Goal: Obtain resource: Download file/media

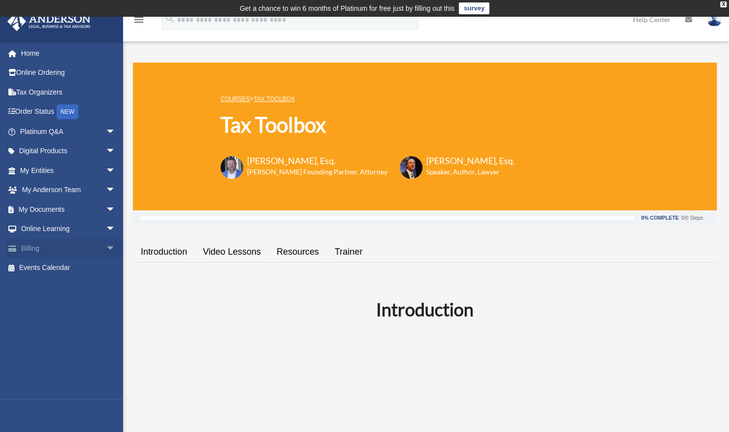
click at [109, 257] on span "arrow_drop_down" at bounding box center [116, 248] width 20 height 20
click at [106, 168] on span "arrow_drop_down" at bounding box center [116, 171] width 20 height 20
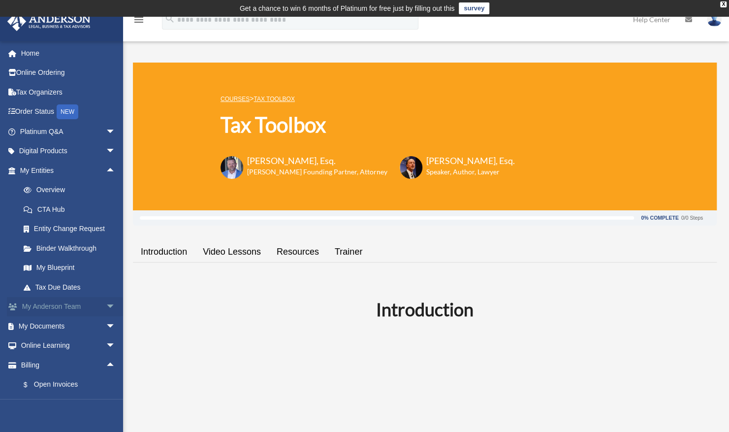
click at [106, 303] on span "arrow_drop_down" at bounding box center [116, 307] width 20 height 20
click at [91, 326] on link "My Anderson Team" at bounding box center [72, 326] width 117 height 20
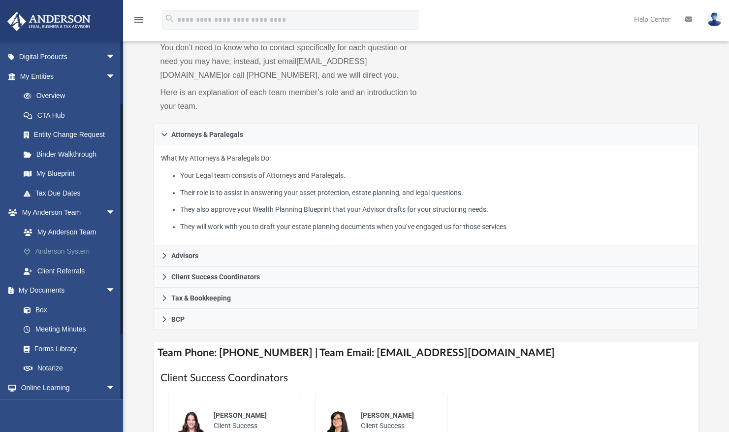
scroll to position [95, 0]
click at [37, 309] on link "Box" at bounding box center [72, 309] width 117 height 20
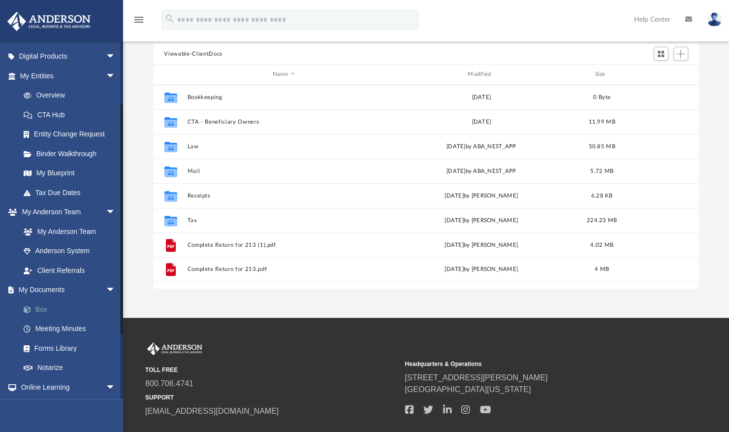
scroll to position [216, 538]
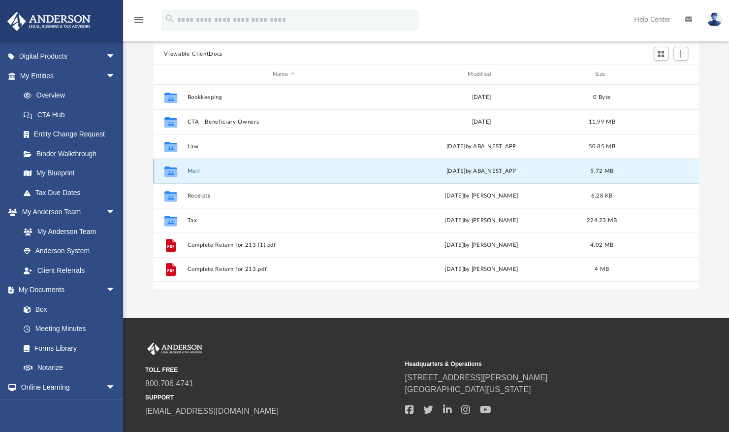
click at [194, 172] on button "Mail" at bounding box center [283, 171] width 193 height 6
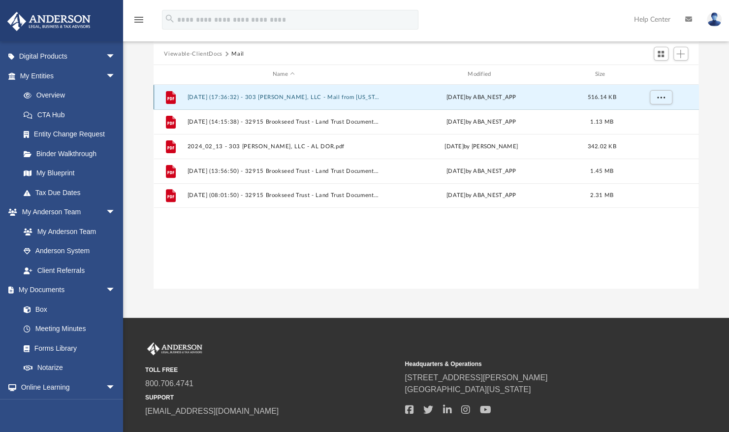
click at [329, 99] on button "2024.07.22 (17:36:32) - 303 Helen Keller, LLC - Mail from Alabama Department of…" at bounding box center [283, 97] width 193 height 6
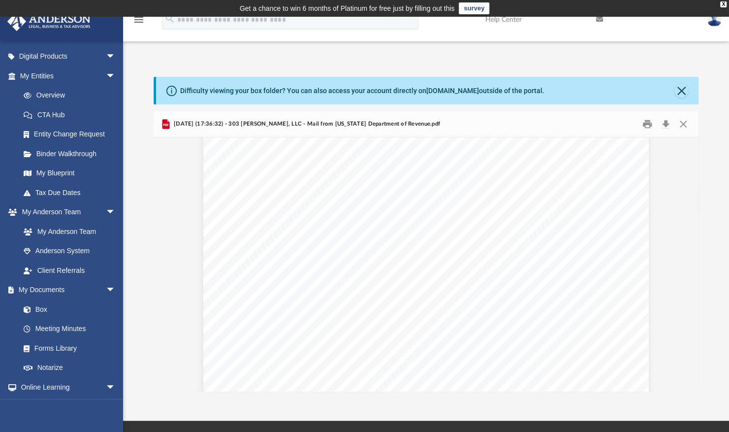
scroll to position [0, 0]
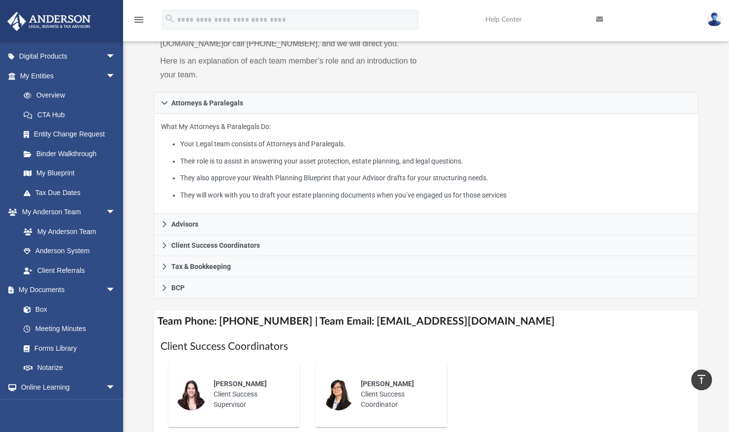
scroll to position [112, 0]
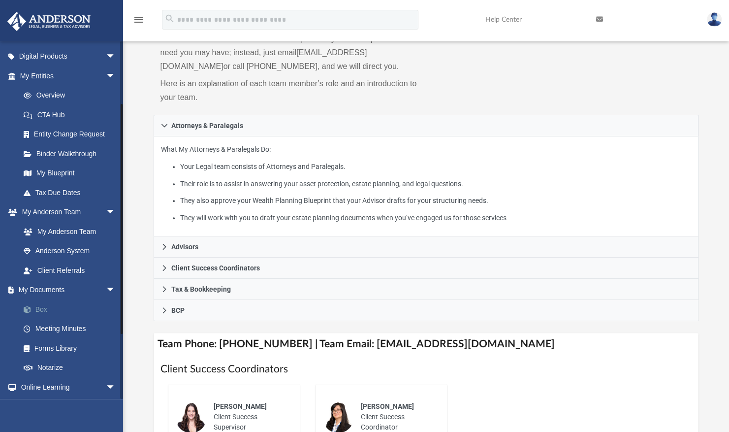
click at [42, 307] on link "Box" at bounding box center [72, 309] width 117 height 20
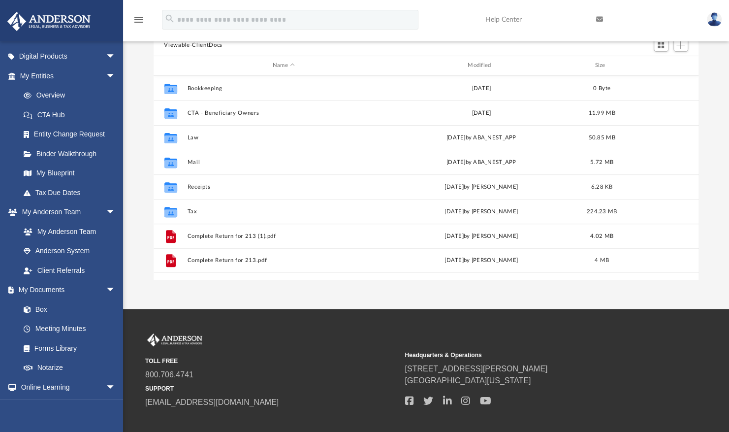
scroll to position [216, 538]
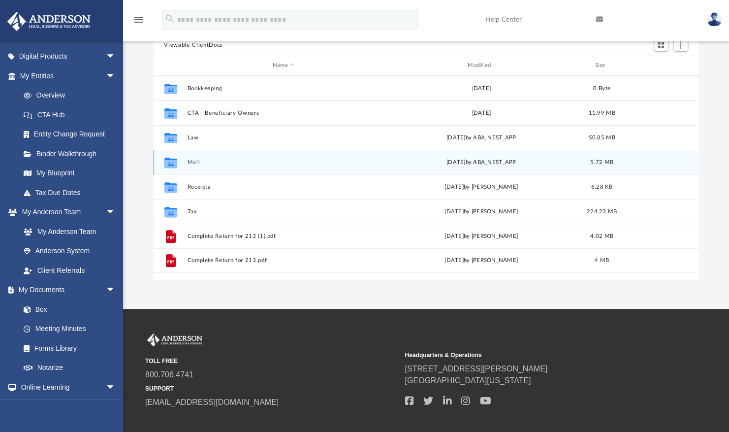
click at [193, 161] on button "Mail" at bounding box center [283, 162] width 193 height 6
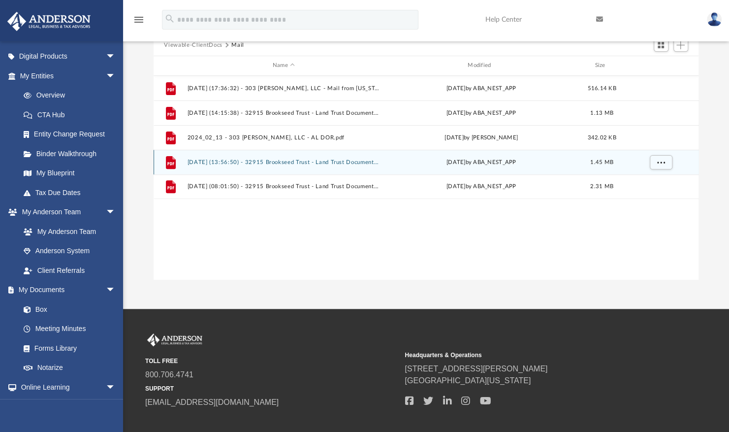
click at [281, 160] on button "2025.07.02 (13:56:50) - 32915 Brookseed Trust - Land Trust Documents from Claud…" at bounding box center [283, 162] width 193 height 6
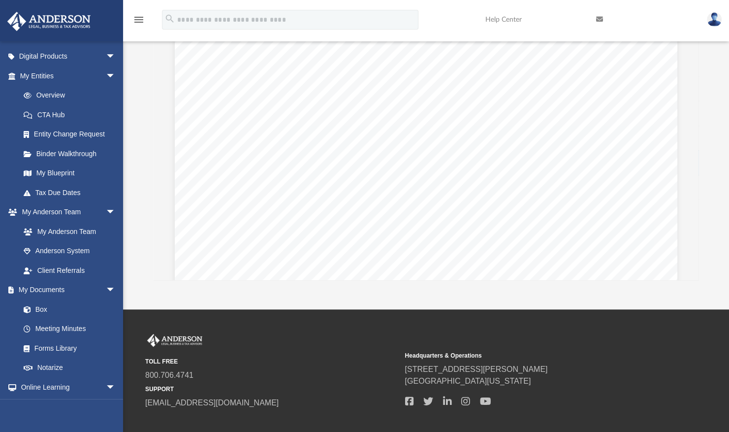
scroll to position [0, 0]
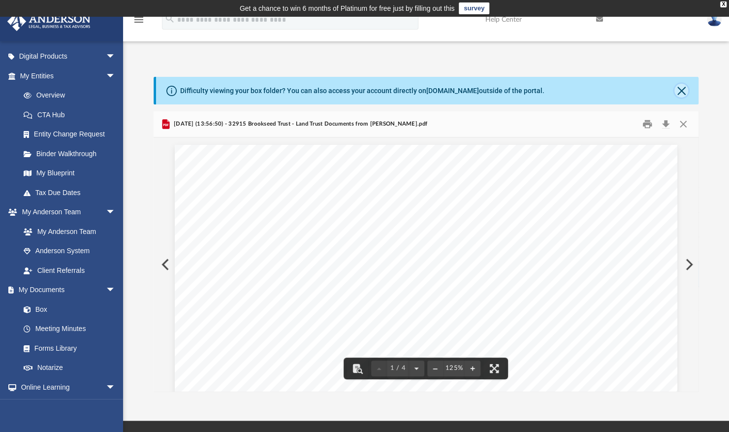
click at [679, 93] on button "Close" at bounding box center [682, 91] width 14 height 14
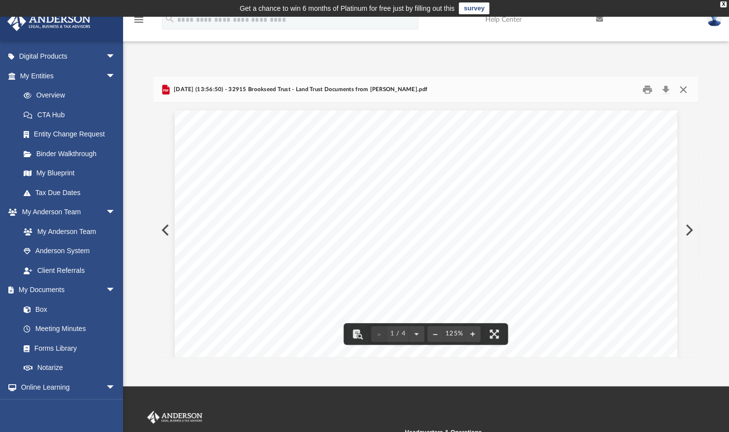
click at [683, 91] on button "Close" at bounding box center [684, 89] width 18 height 15
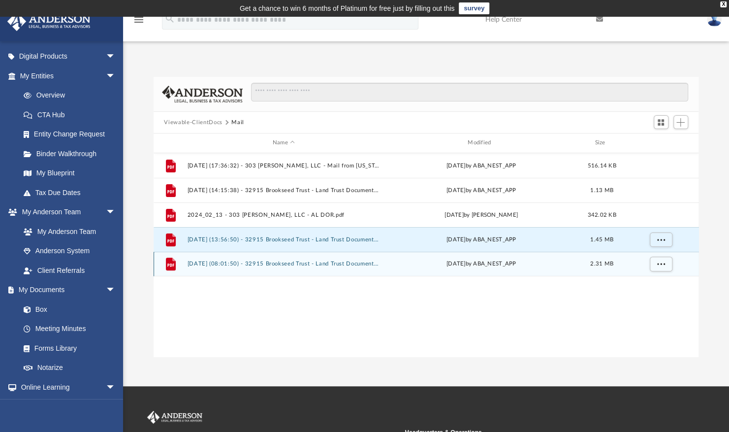
click at [224, 261] on button "2025.10.02 (08:01:50) - 32915 Brookseed Trust - Land Trust Documents.pdf" at bounding box center [283, 264] width 193 height 6
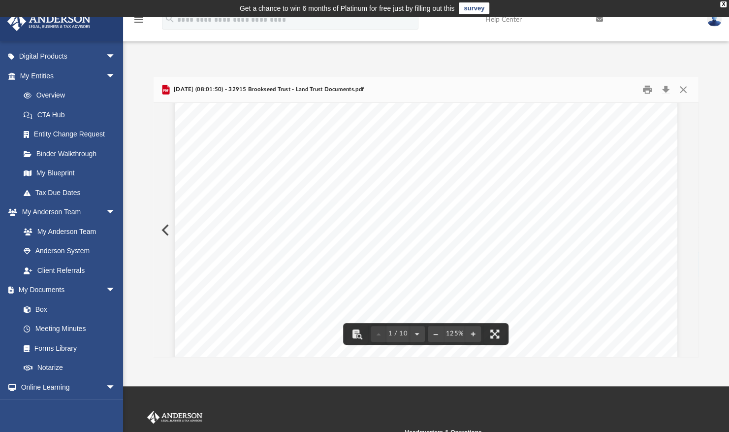
scroll to position [396, 0]
click at [682, 89] on button "Close" at bounding box center [684, 89] width 18 height 15
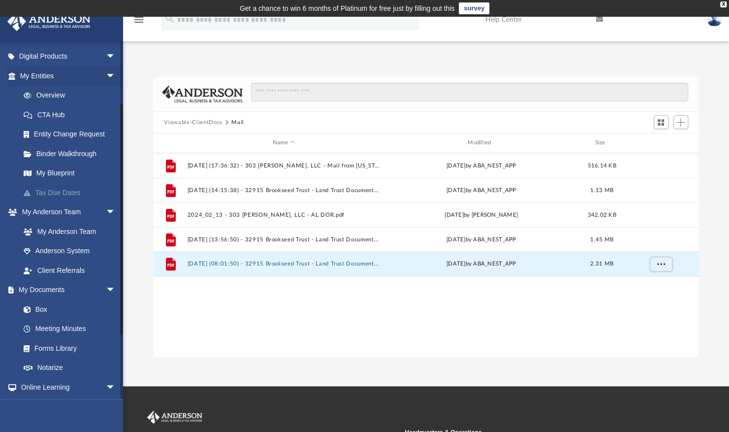
click at [67, 193] on link "Tax Due Dates" at bounding box center [72, 193] width 117 height 20
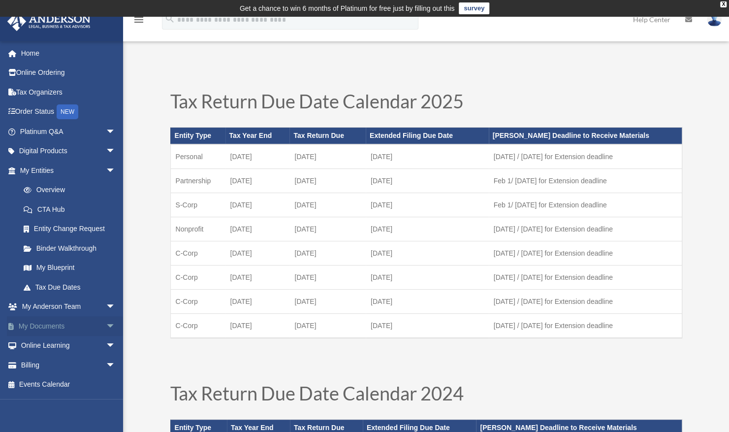
click at [106, 322] on span "arrow_drop_down" at bounding box center [116, 326] width 20 height 20
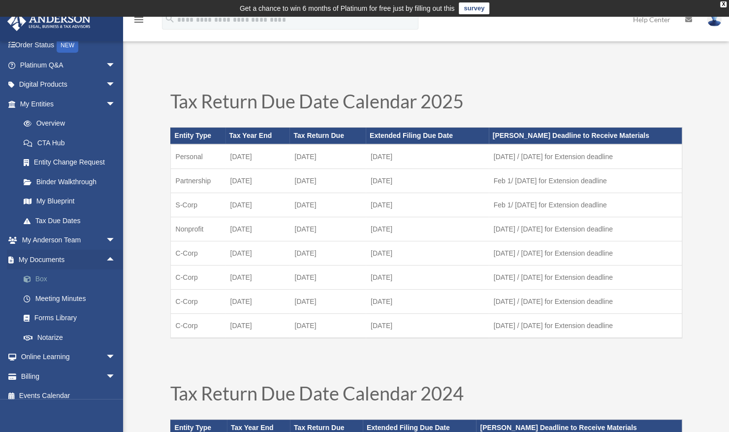
scroll to position [75, 0]
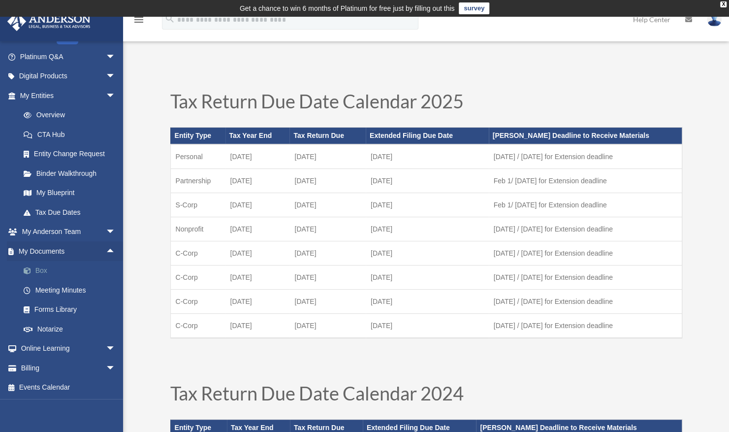
click at [38, 268] on link "Box" at bounding box center [72, 271] width 117 height 20
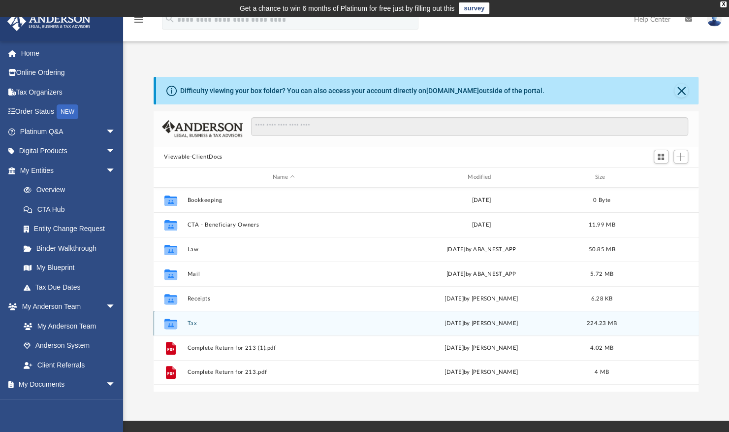
scroll to position [216, 538]
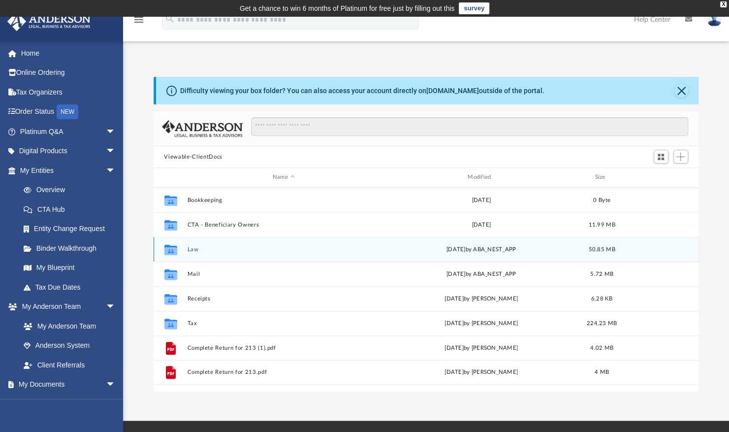
click at [192, 249] on button "Law" at bounding box center [283, 249] width 193 height 6
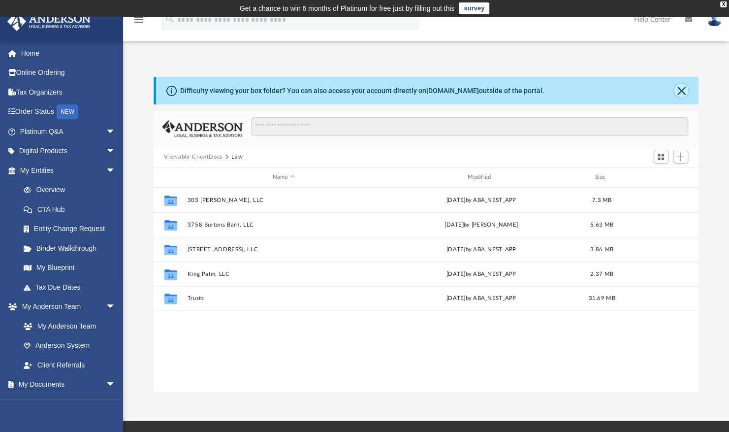
click at [683, 93] on button "Close" at bounding box center [682, 91] width 14 height 14
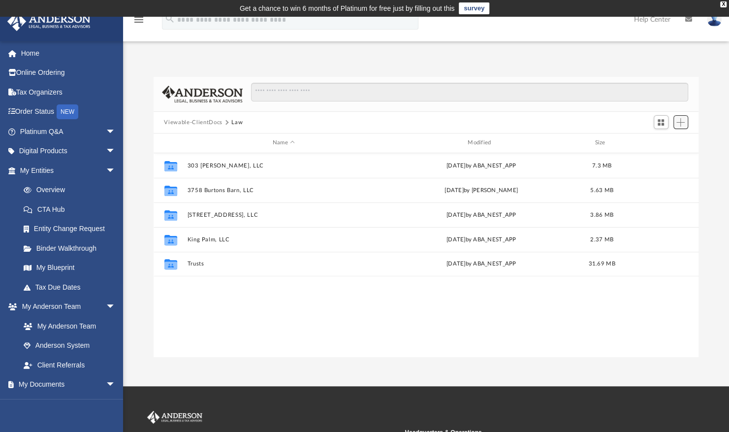
click at [683, 125] on span "Add" at bounding box center [681, 122] width 8 height 8
click at [208, 119] on button "Viewable-ClientDocs" at bounding box center [193, 122] width 58 height 9
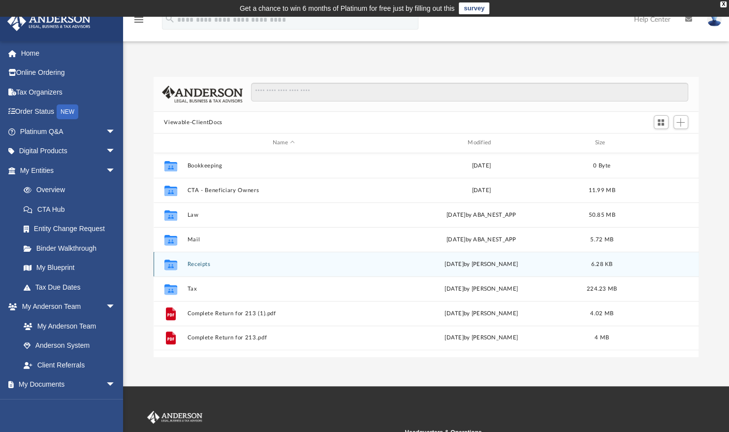
click at [196, 264] on button "Receipts" at bounding box center [283, 264] width 193 height 6
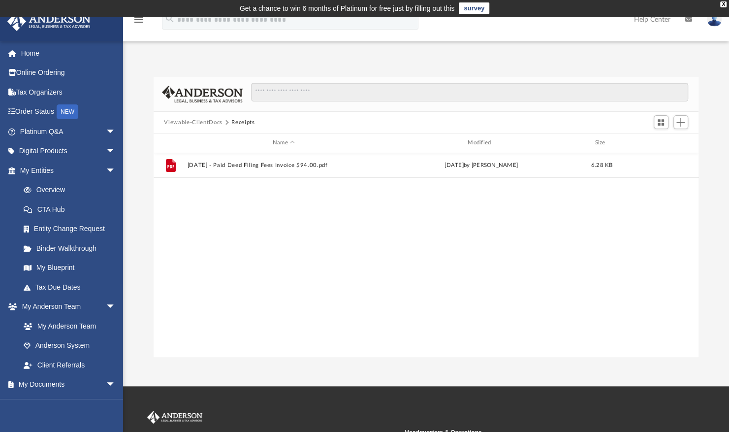
click at [209, 121] on button "Viewable-ClientDocs" at bounding box center [193, 122] width 58 height 9
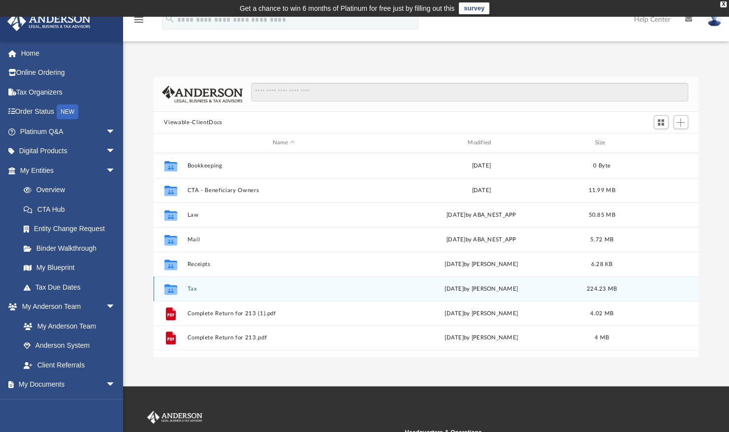
click at [190, 288] on button "Tax" at bounding box center [283, 289] width 193 height 6
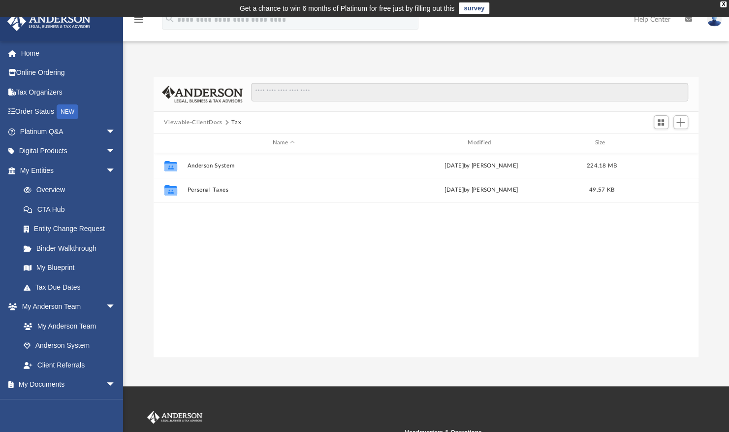
click at [185, 120] on button "Viewable-ClientDocs" at bounding box center [193, 122] width 58 height 9
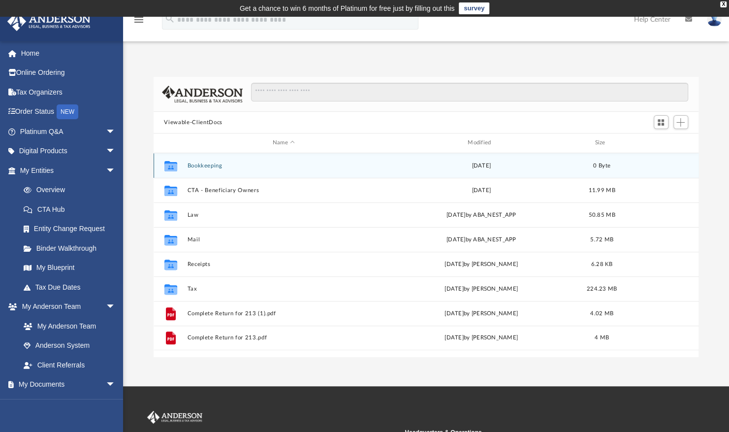
click at [194, 164] on button "Bookkeeping" at bounding box center [283, 166] width 193 height 6
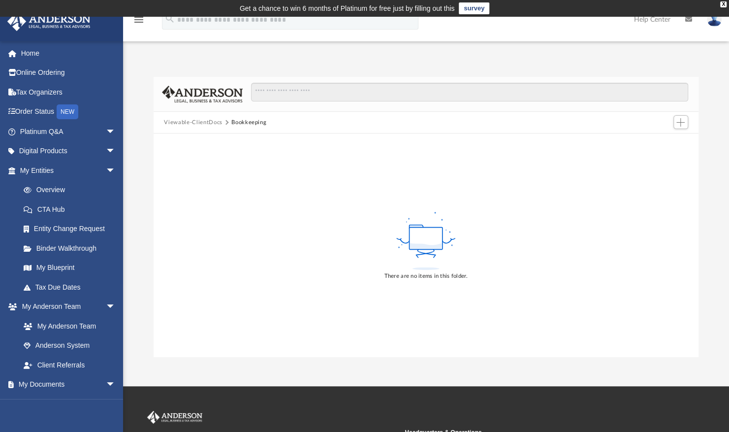
click at [198, 119] on button "Viewable-ClientDocs" at bounding box center [193, 122] width 58 height 9
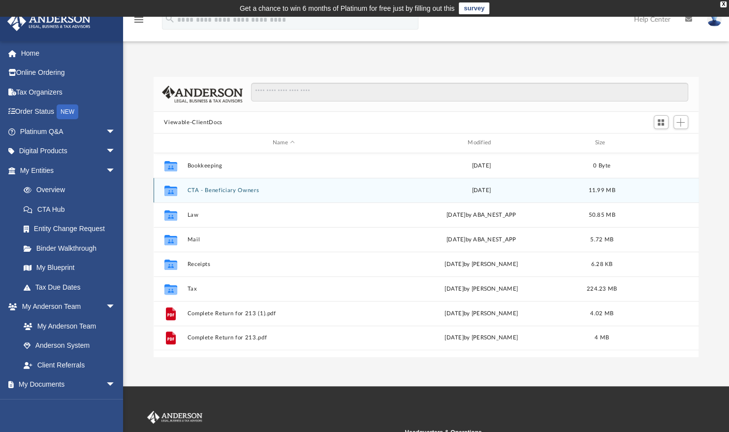
click at [197, 189] on button "CTA - Beneficiary Owners" at bounding box center [283, 190] width 193 height 6
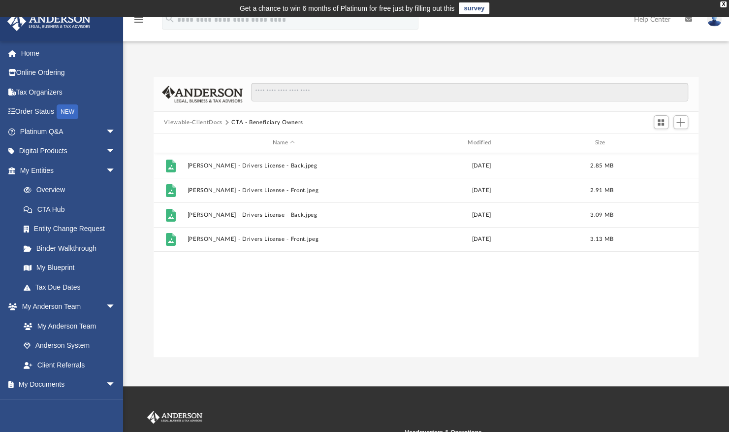
click at [203, 122] on button "Viewable-ClientDocs" at bounding box center [193, 122] width 58 height 9
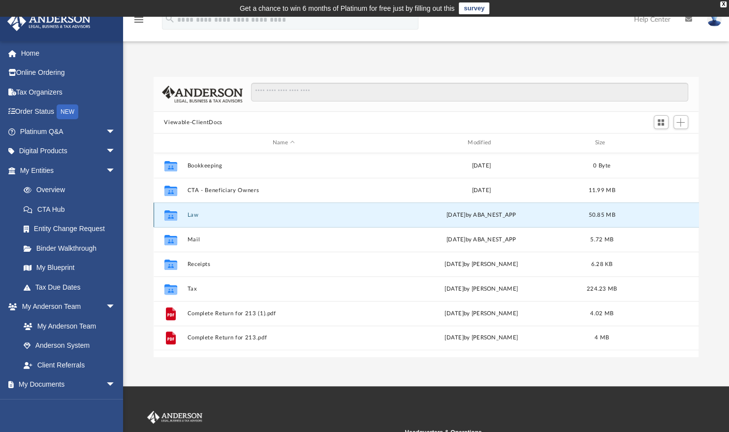
click at [190, 214] on button "Law" at bounding box center [283, 215] width 193 height 6
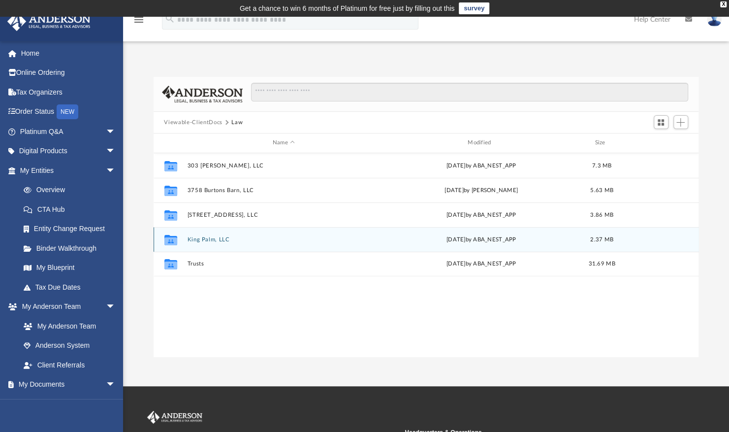
click at [196, 239] on button "King Palm, LLC" at bounding box center [283, 239] width 193 height 6
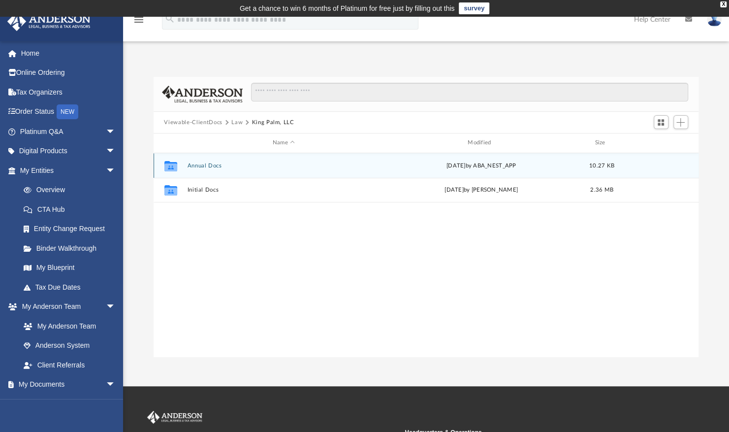
click at [206, 165] on button "Annual Docs" at bounding box center [283, 166] width 193 height 6
click at [206, 165] on button "King Palm, LLC - Filed Annual Report 2025.pdf" at bounding box center [283, 165] width 193 height 6
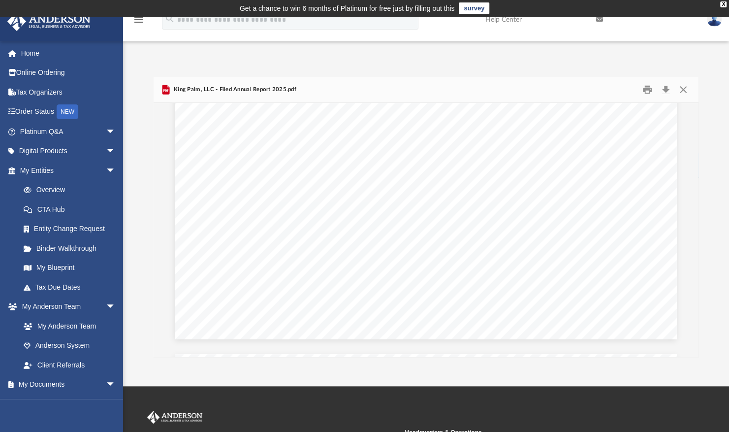
scroll to position [0, 0]
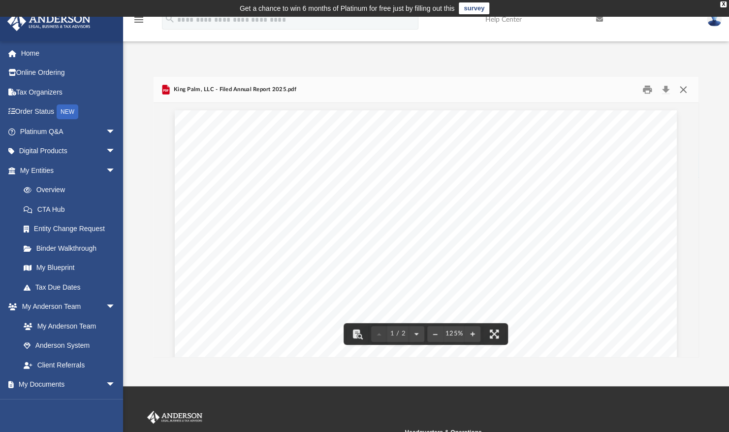
click at [683, 87] on button "Close" at bounding box center [684, 89] width 18 height 15
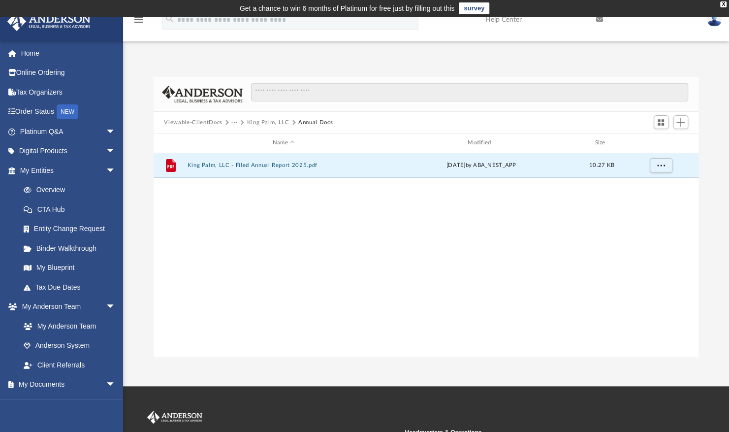
click at [196, 120] on button "Viewable-ClientDocs" at bounding box center [193, 122] width 58 height 9
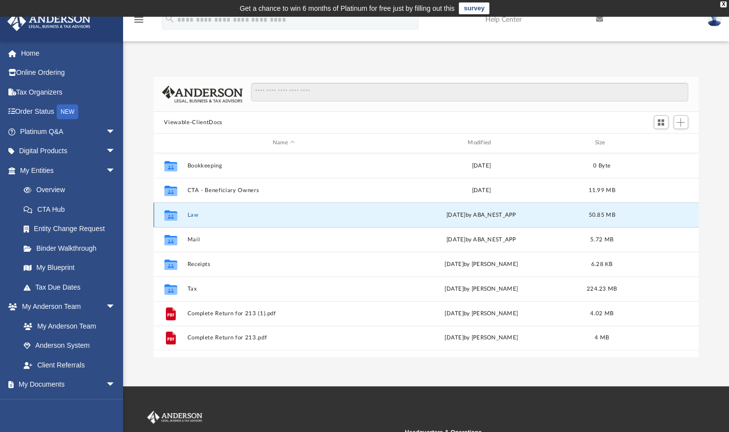
click at [193, 212] on button "Law" at bounding box center [283, 215] width 193 height 6
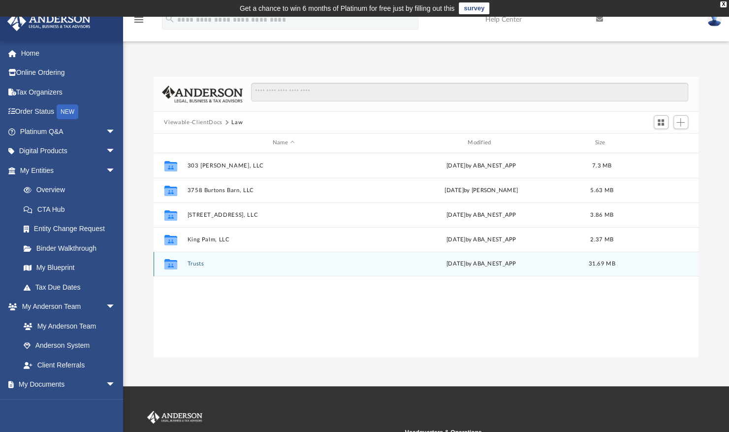
click at [196, 262] on button "Trusts" at bounding box center [283, 264] width 193 height 6
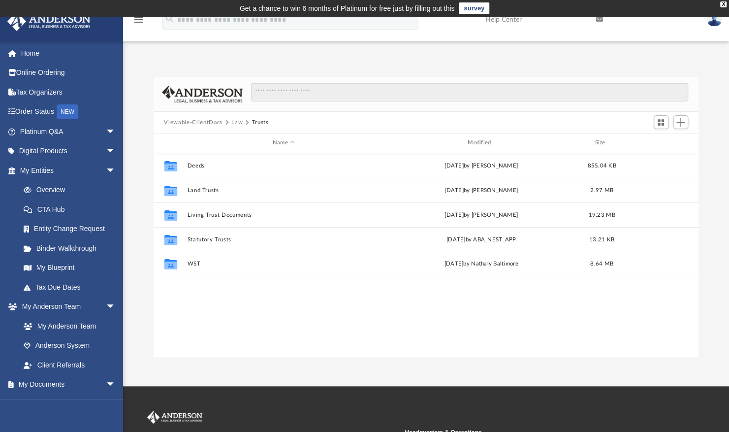
click at [206, 120] on button "Viewable-ClientDocs" at bounding box center [193, 122] width 58 height 9
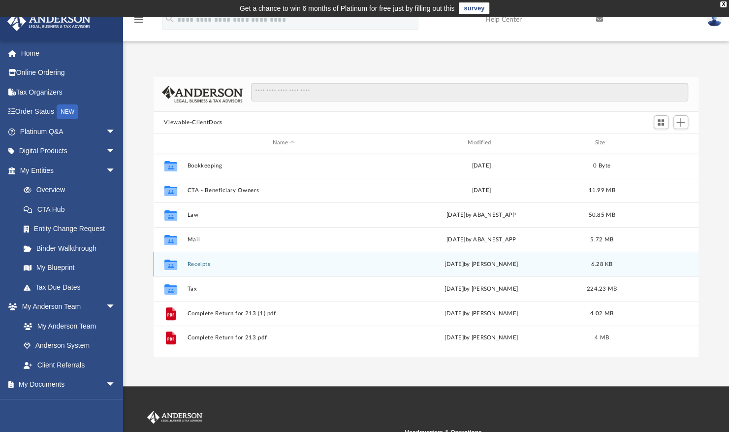
click at [200, 264] on button "Receipts" at bounding box center [283, 264] width 193 height 6
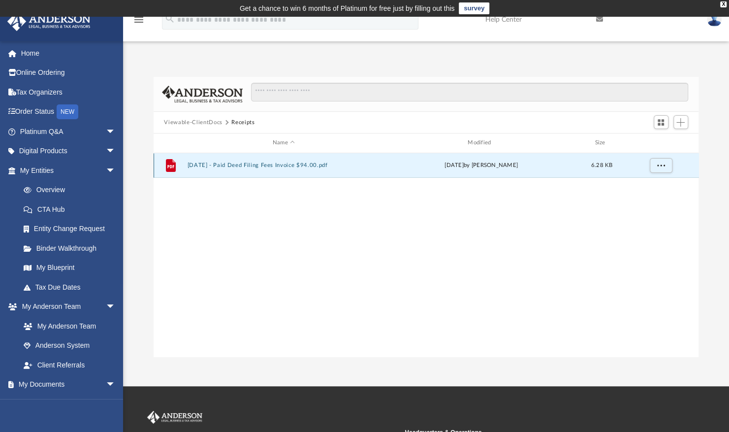
click at [209, 165] on button "2024.05.24 - Paid Deed Filing Fees Invoice $94.00.pdf" at bounding box center [283, 165] width 193 height 6
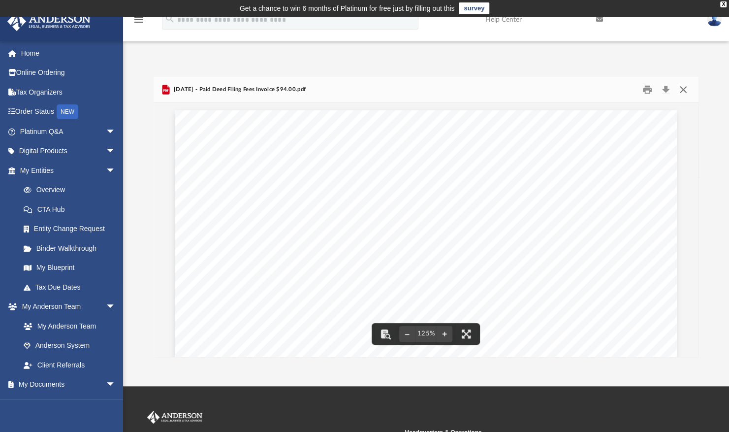
click at [685, 88] on button "Close" at bounding box center [684, 89] width 18 height 15
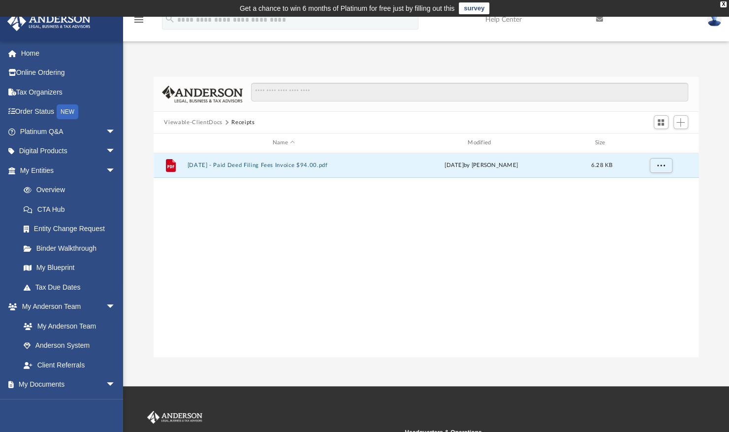
click at [184, 120] on button "Viewable-ClientDocs" at bounding box center [193, 122] width 58 height 9
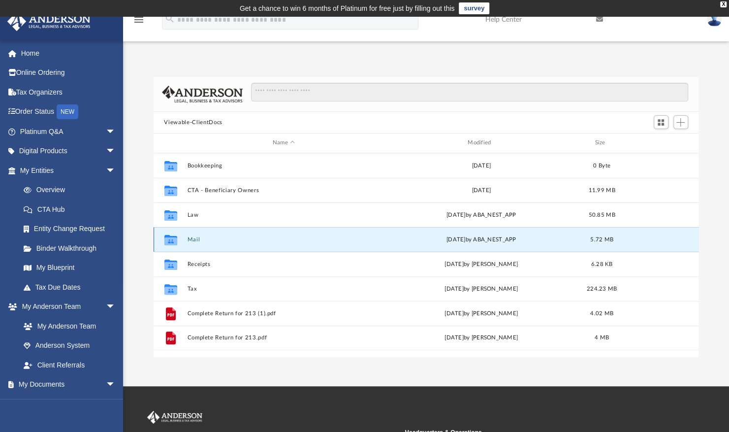
click at [188, 238] on button "Mail" at bounding box center [283, 239] width 193 height 6
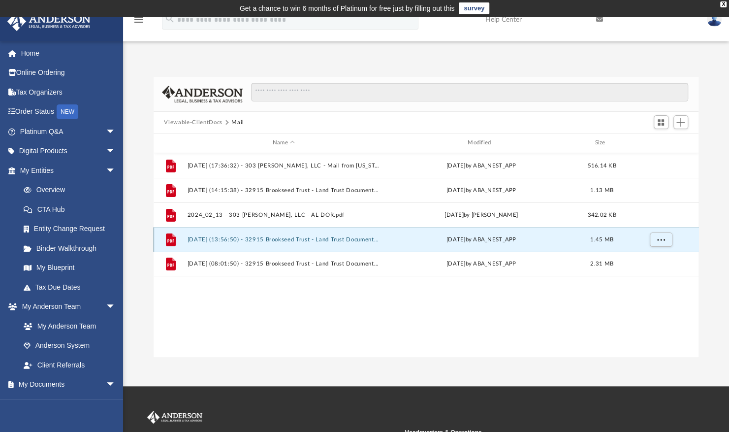
click at [193, 240] on button "2025.07.02 (13:56:50) - 32915 Brookseed Trust - Land Trust Documents from Claud…" at bounding box center [283, 239] width 193 height 6
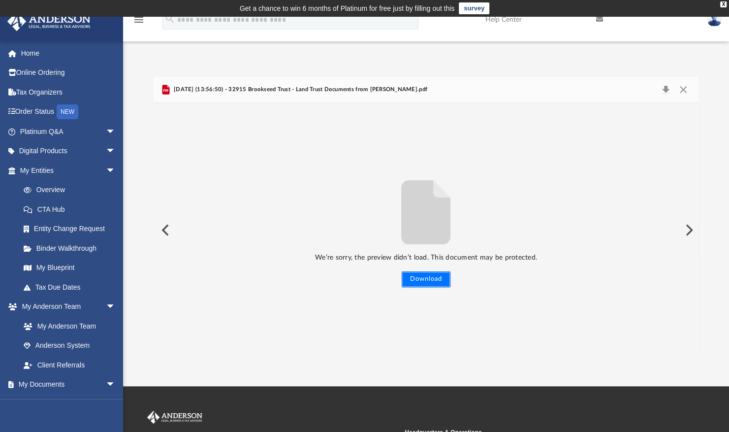
click at [428, 279] on button "Download" at bounding box center [426, 279] width 49 height 16
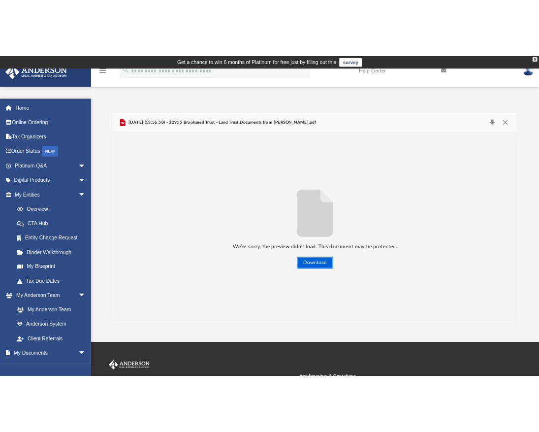
scroll to position [216, 538]
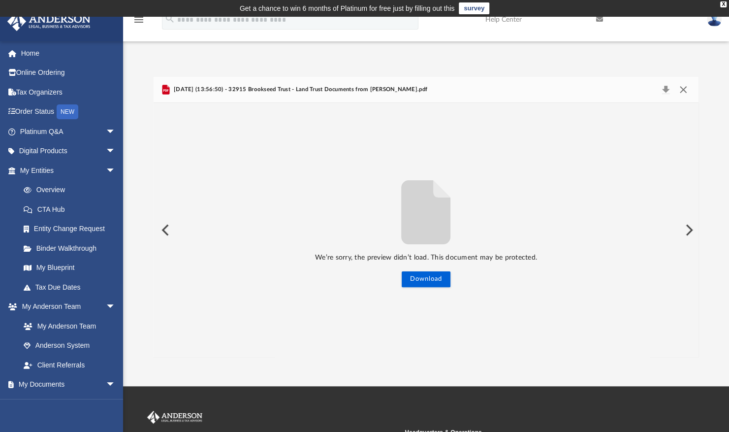
click at [683, 88] on button "Close" at bounding box center [684, 90] width 18 height 14
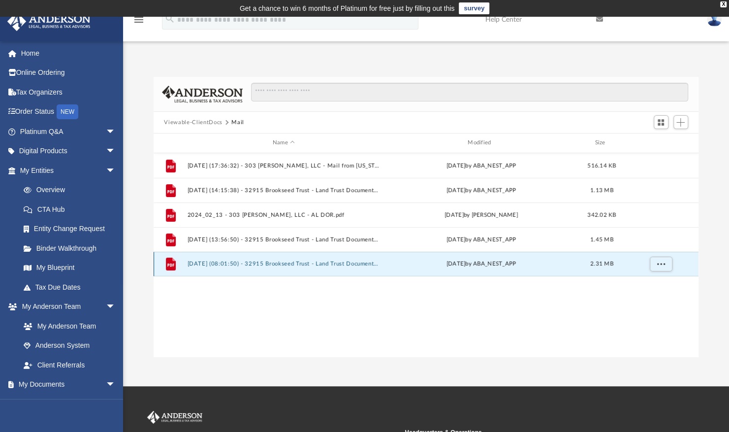
click at [246, 263] on button "2025.10.02 (08:01:50) - 32915 Brookseed Trust - Land Trust Documents.pdf" at bounding box center [283, 264] width 193 height 6
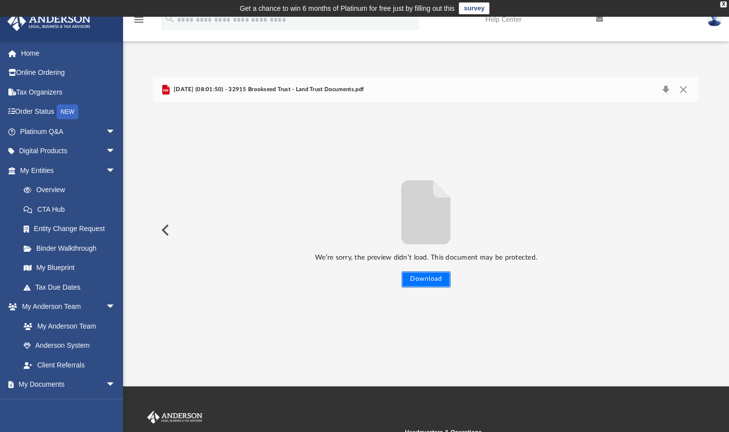
click at [418, 278] on button "Download" at bounding box center [426, 279] width 49 height 16
click at [682, 86] on button "Close" at bounding box center [684, 90] width 18 height 14
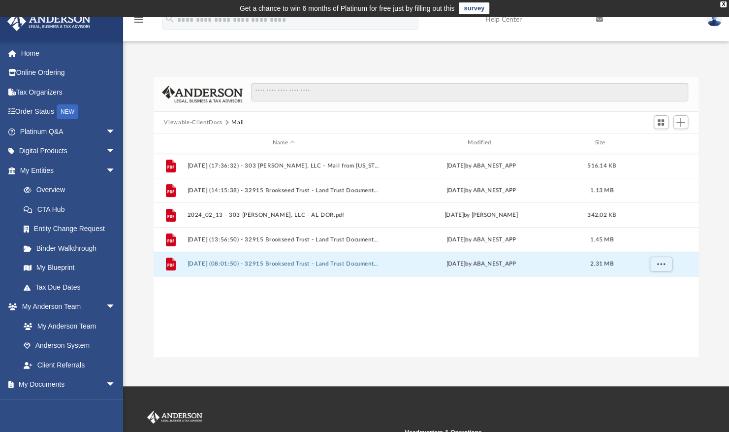
click at [188, 121] on button "Viewable-ClientDocs" at bounding box center [193, 122] width 58 height 9
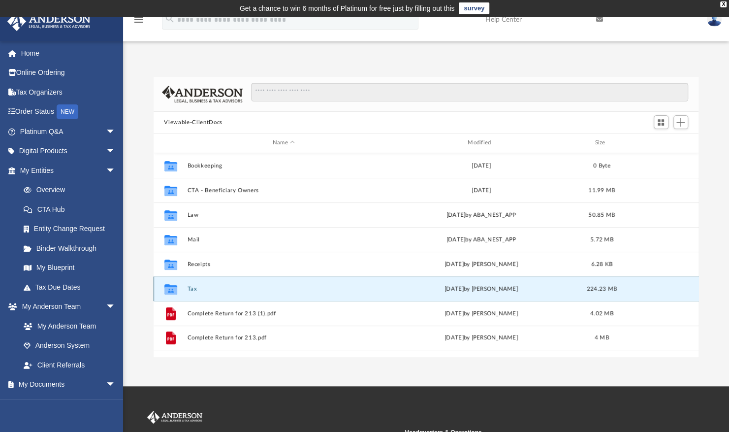
click at [189, 287] on button "Tax" at bounding box center [283, 289] width 193 height 6
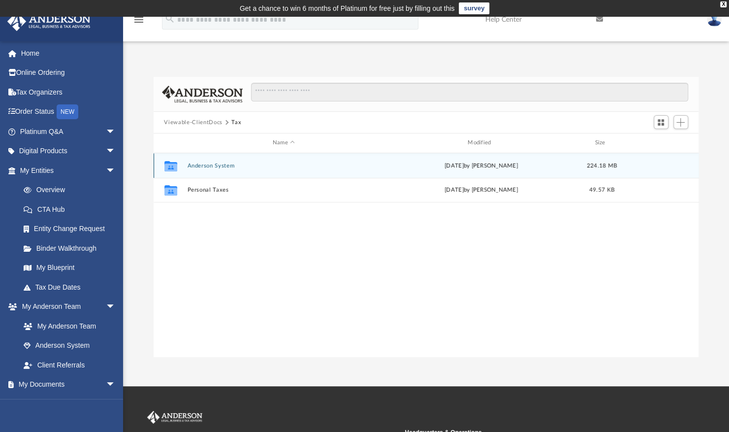
click at [205, 165] on button "Anderson System" at bounding box center [283, 166] width 193 height 6
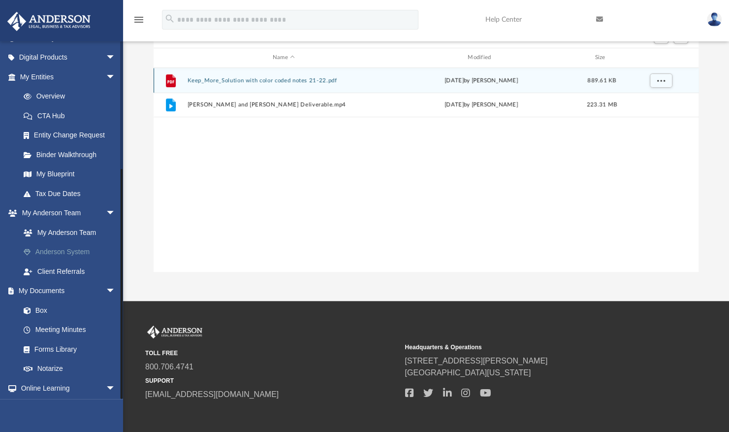
scroll to position [192, 0]
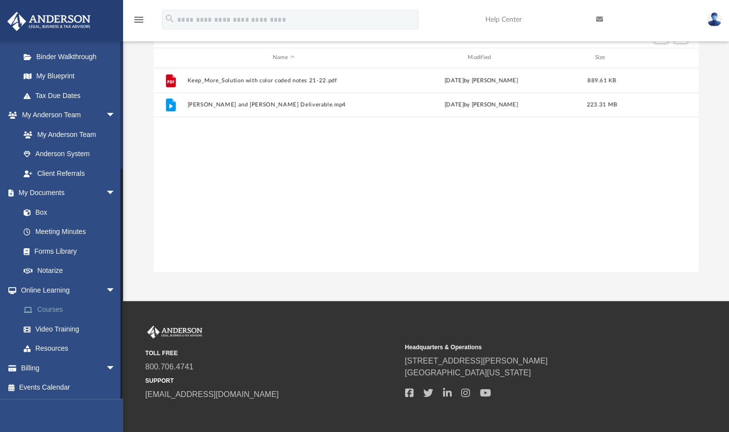
click at [59, 309] on link "Courses" at bounding box center [72, 310] width 117 height 20
